Goal: Information Seeking & Learning: Find specific fact

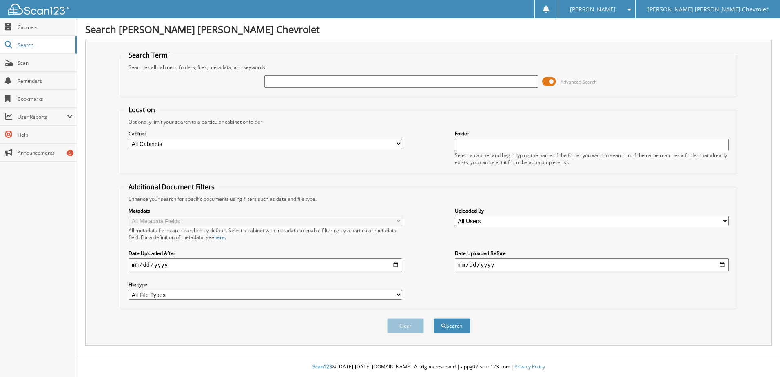
click at [329, 80] on input "text" at bounding box center [401, 81] width 274 height 12
type input "222489"
click at [453, 324] on button "Search" at bounding box center [452, 325] width 37 height 15
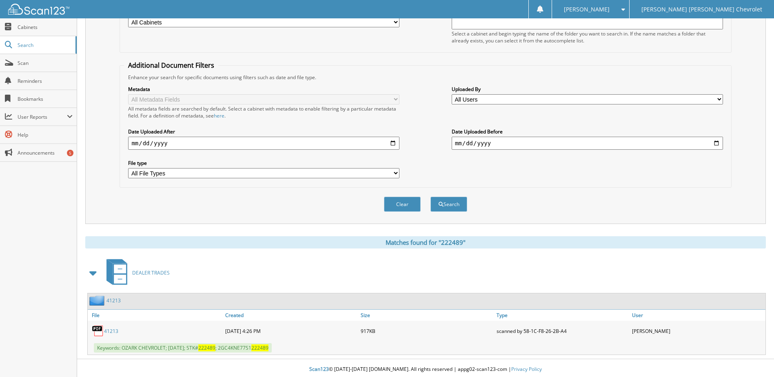
scroll to position [124, 0]
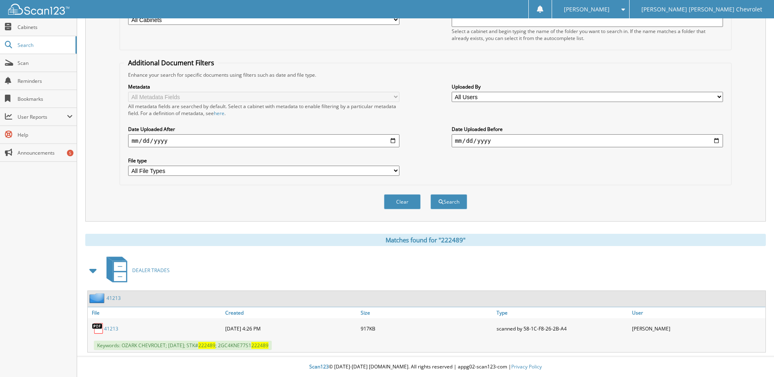
click at [109, 331] on link "41213" at bounding box center [111, 328] width 14 height 7
